Goal: Register for event/course

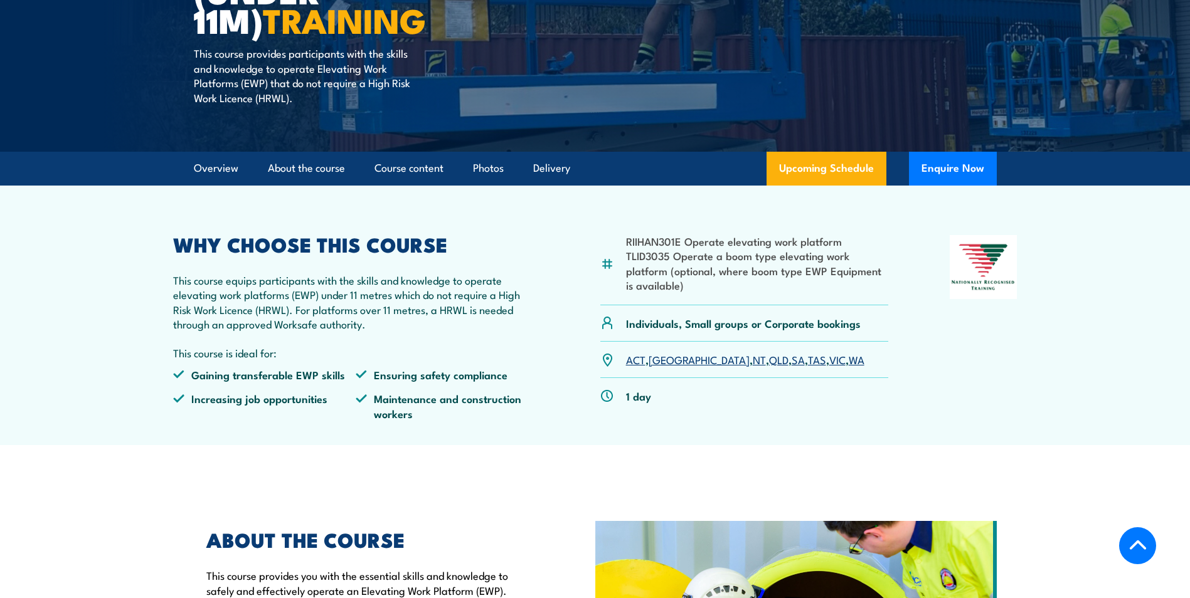
scroll to position [251, 0]
click at [792, 358] on link "SA" at bounding box center [798, 358] width 13 height 15
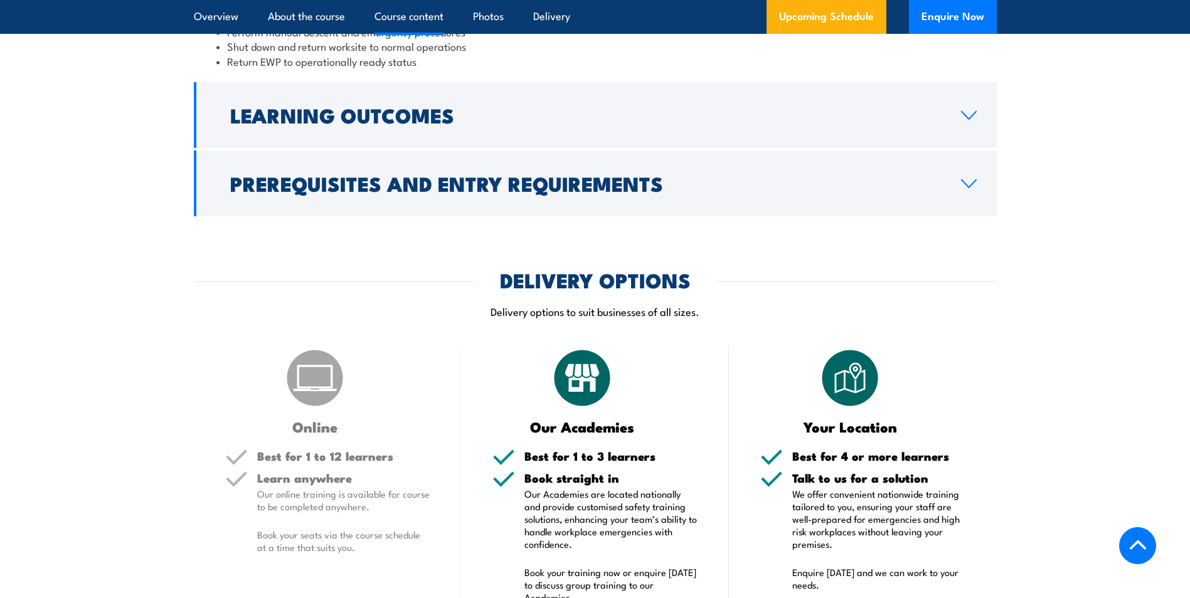
scroll to position [1386, 0]
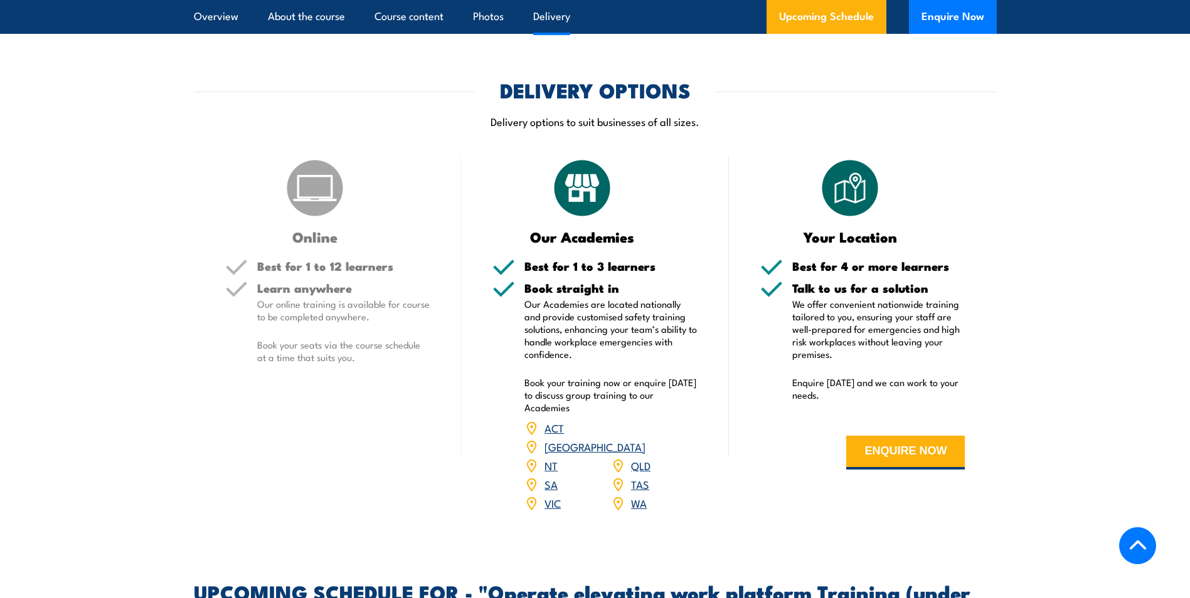
click at [552, 477] on link "SA" at bounding box center [550, 484] width 13 height 15
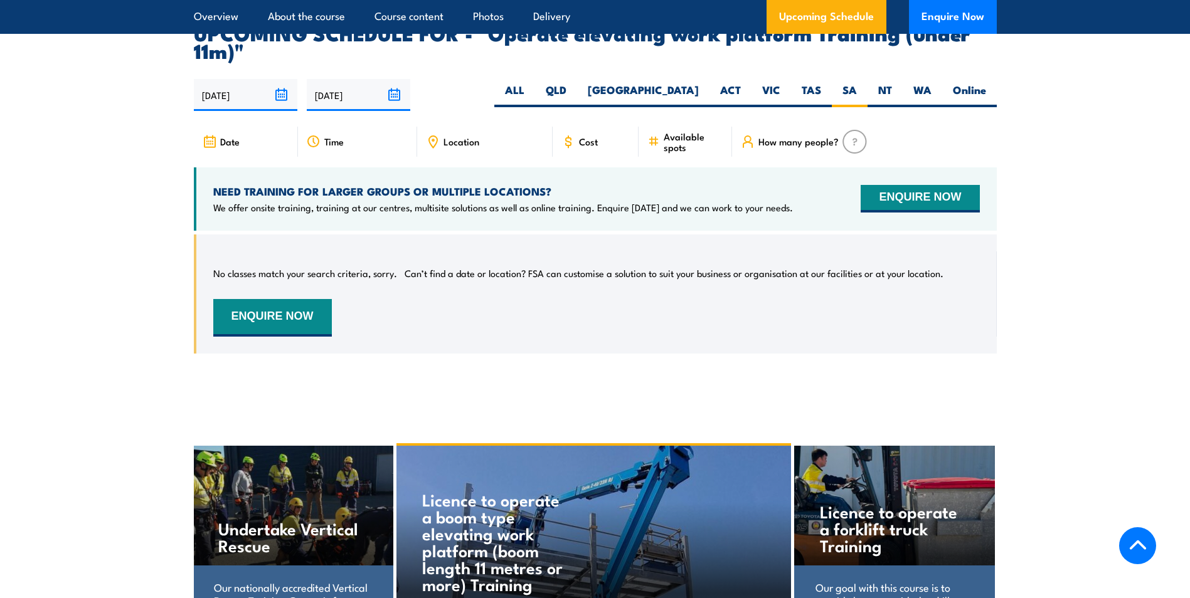
scroll to position [1951, 0]
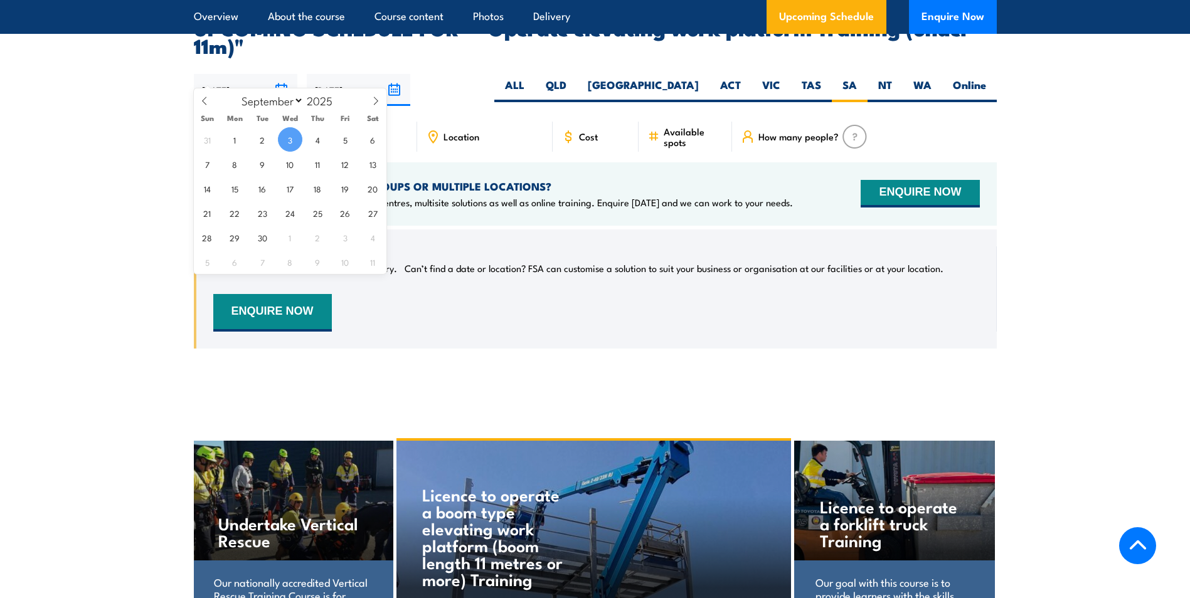
click at [279, 74] on input "[DATE]" at bounding box center [246, 90] width 104 height 32
click at [233, 215] on span "22" at bounding box center [235, 213] width 24 height 24
type input "[DATE]"
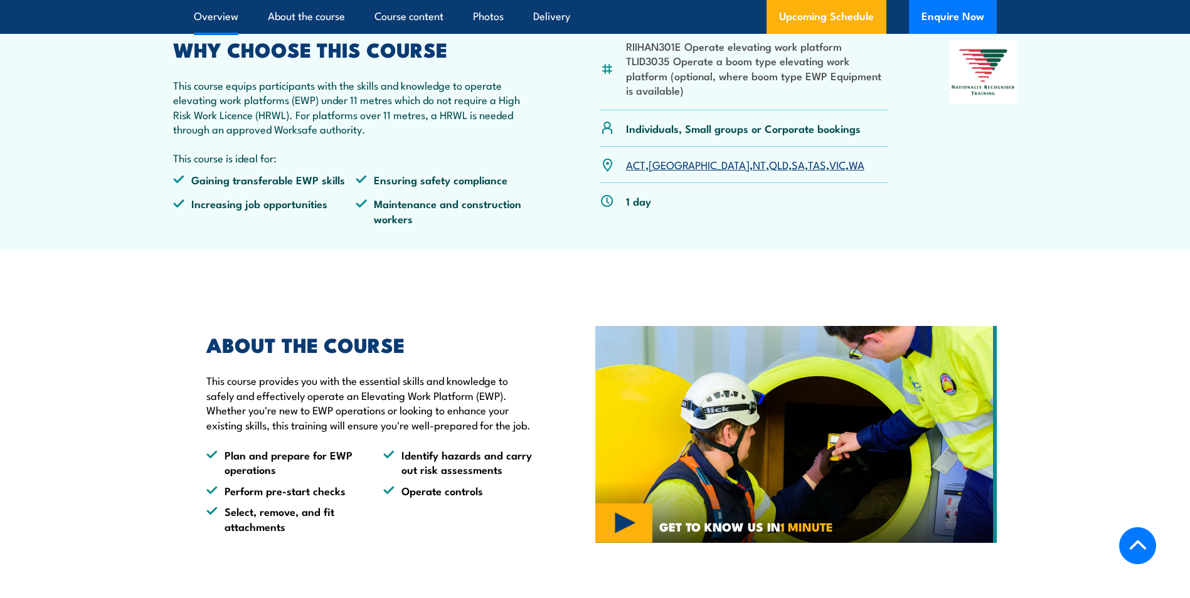
scroll to position [6, 0]
